Goal: Task Accomplishment & Management: Manage account settings

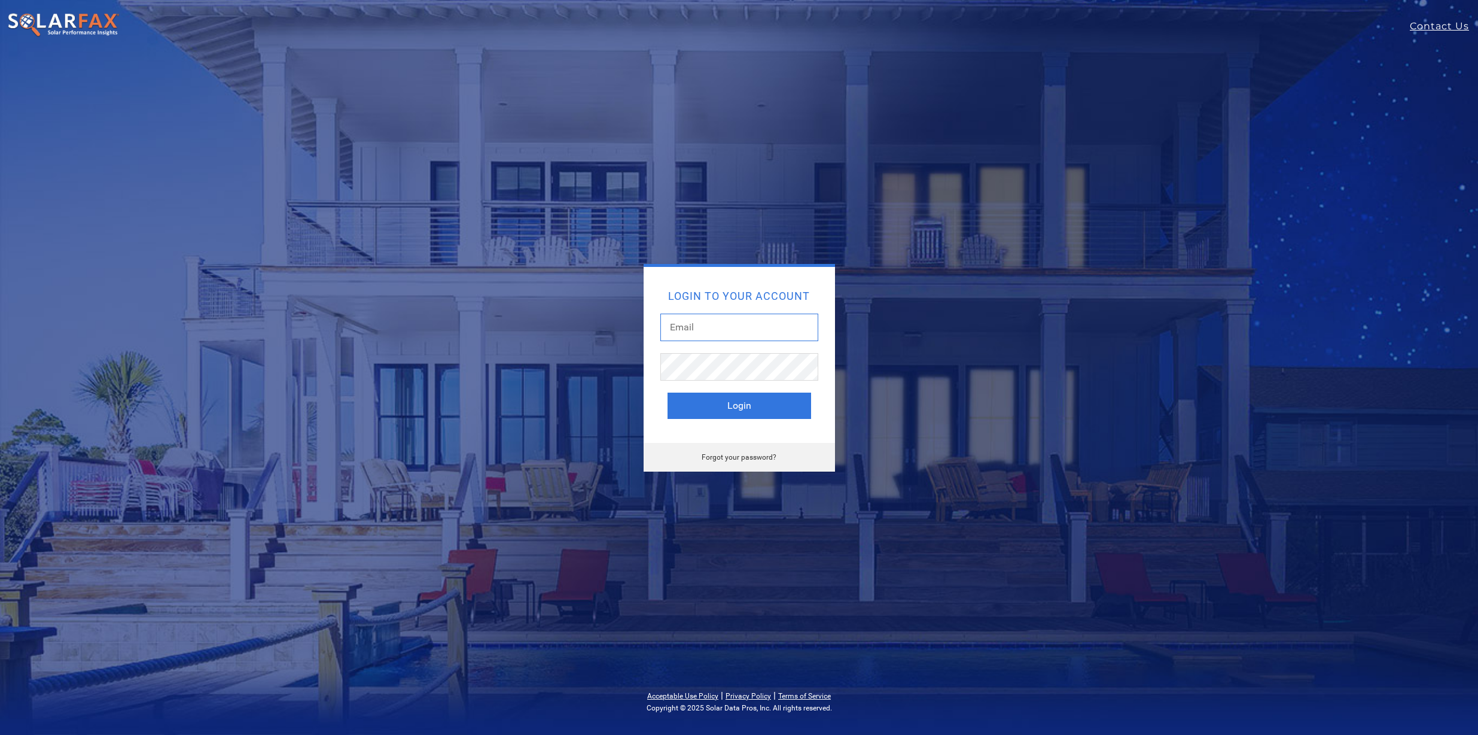
drag, startPoint x: 762, startPoint y: 320, endPoint x: 770, endPoint y: 320, distance: 7.8
click at [762, 320] on input "text" at bounding box center [739, 327] width 158 height 28
type input "[PERSON_NAME][EMAIL_ADDRESS][PERSON_NAME][DOMAIN_NAME]"
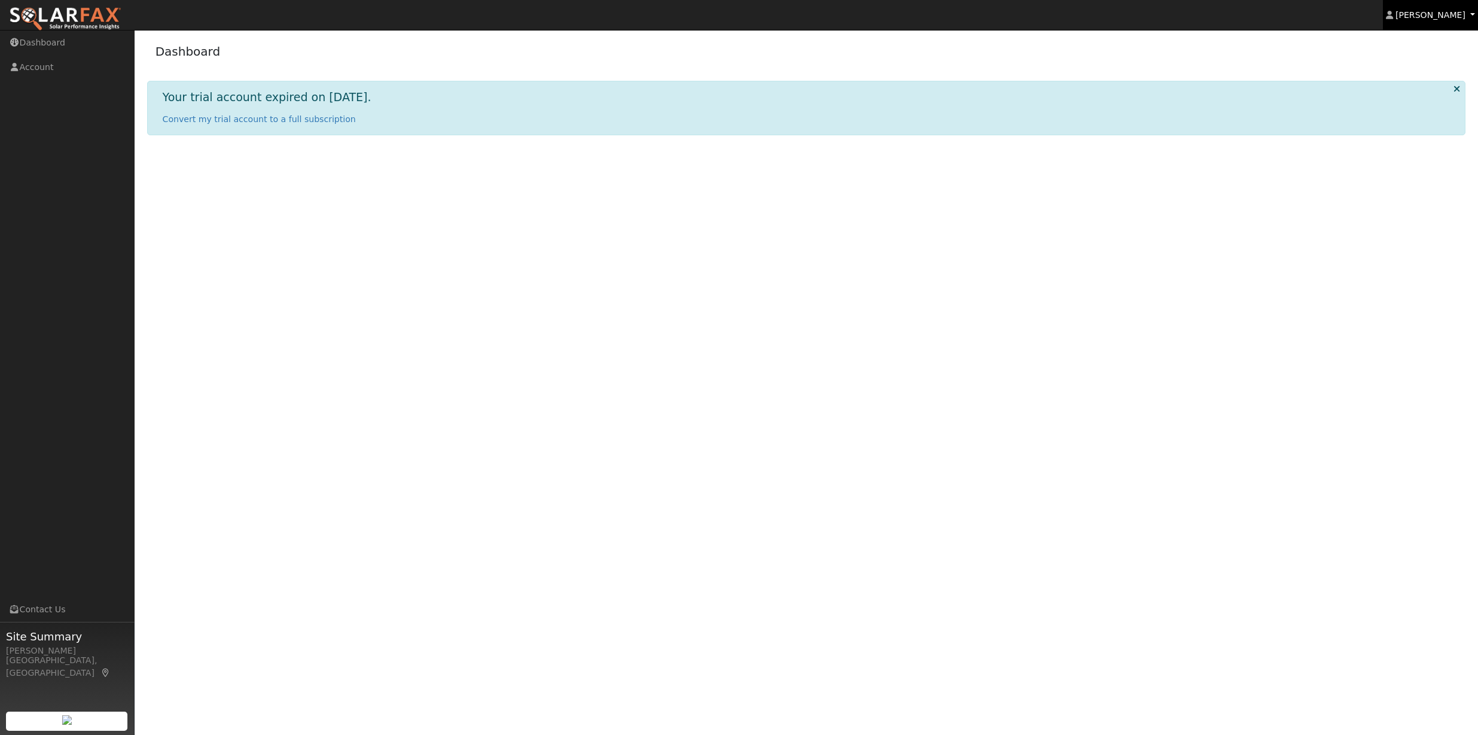
click at [1462, 13] on span "[PERSON_NAME]" at bounding box center [1430, 15] width 70 height 10
drag, startPoint x: 1420, startPoint y: 131, endPoint x: 1392, endPoint y: 135, distance: 27.7
click at [1419, 131] on link "Log Out" at bounding box center [1428, 129] width 98 height 17
